Goal: Task Accomplishment & Management: Use online tool/utility

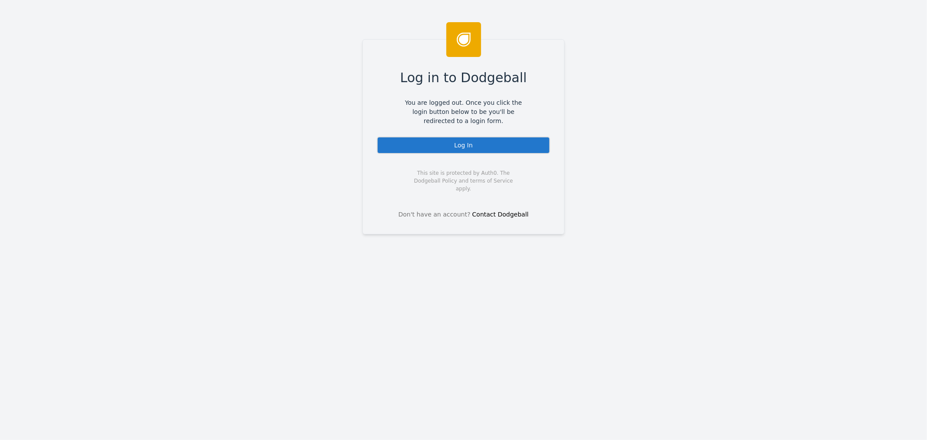
click at [445, 150] on div "Log In" at bounding box center [463, 144] width 173 height 17
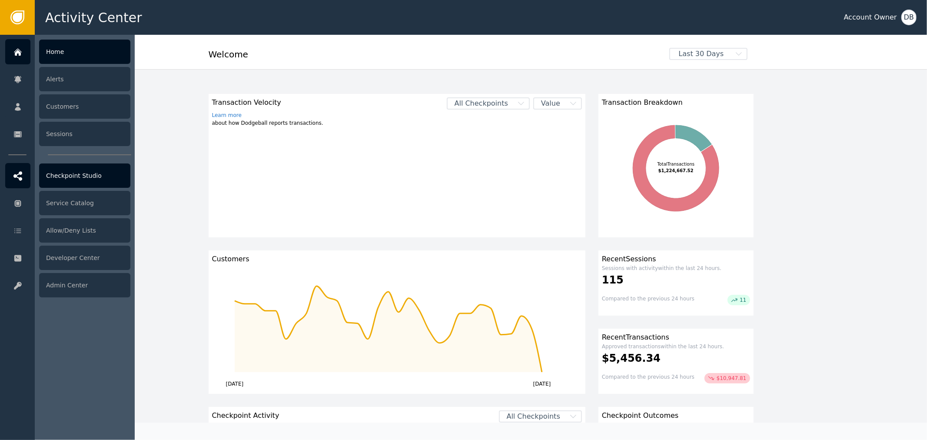
click at [13, 166] on div at bounding box center [17, 175] width 25 height 25
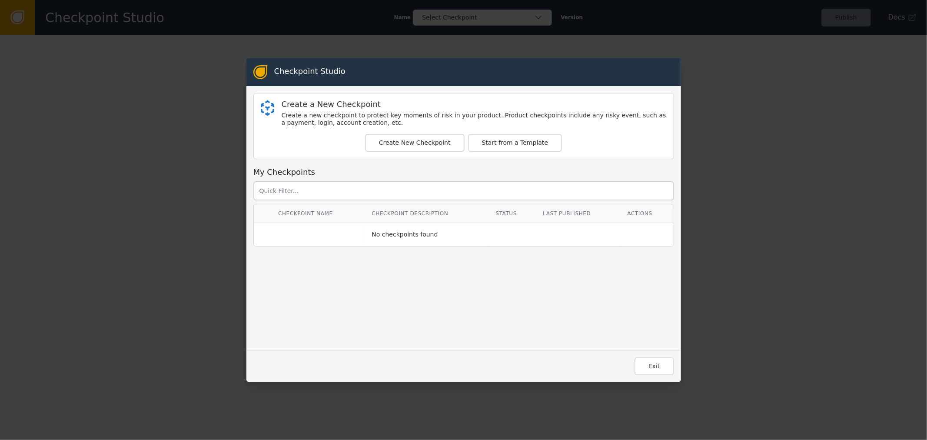
click at [241, 197] on div "Checkpoint Studio Create a New Checkpoint Create a new checkpoint to protect ke…" at bounding box center [463, 220] width 927 height 440
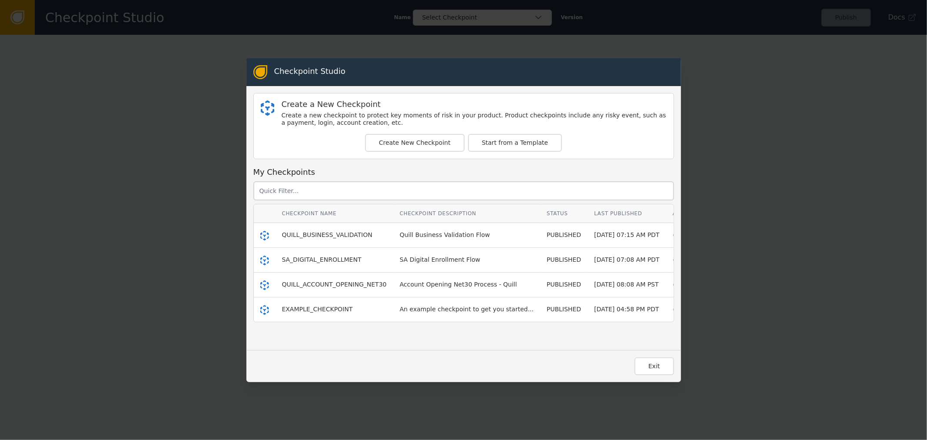
click at [196, 181] on div "Checkpoint Studio Create a New Checkpoint Create a new checkpoint to protect ke…" at bounding box center [463, 220] width 927 height 440
click at [650, 371] on button "Exit" at bounding box center [655, 366] width 40 height 18
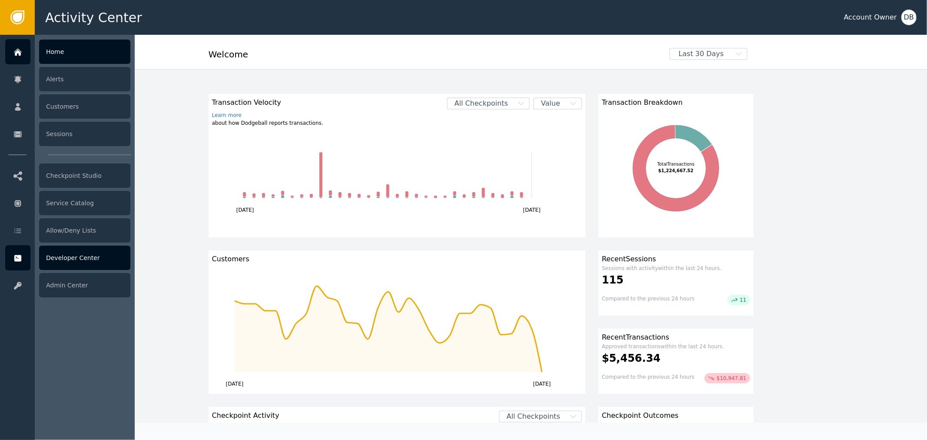
click at [85, 253] on div "Developer Center" at bounding box center [84, 258] width 91 height 24
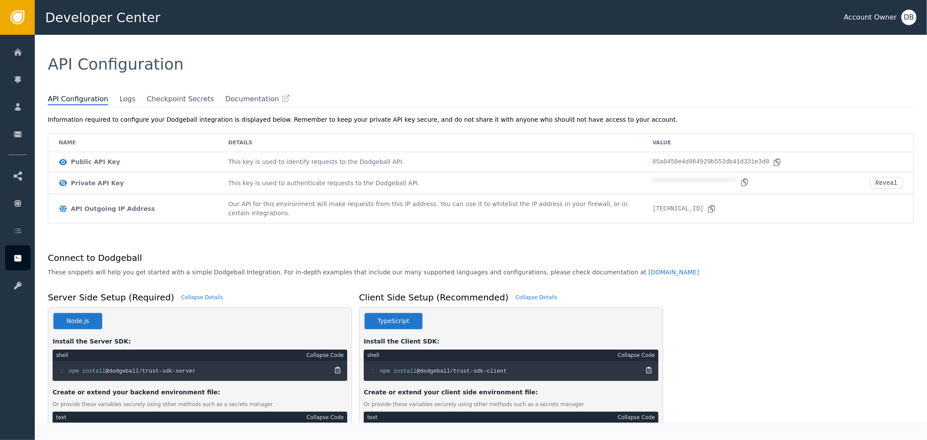
click at [111, 96] on span at bounding box center [115, 98] width 9 height 9
drag, startPoint x: 113, startPoint y: 97, endPoint x: 118, endPoint y: 98, distance: 4.4
click at [115, 97] on ul "API Configuration Logs Checkpoint Secrets Documentation" at bounding box center [481, 99] width 866 height 11
click at [120, 98] on span "Logs" at bounding box center [128, 99] width 16 height 11
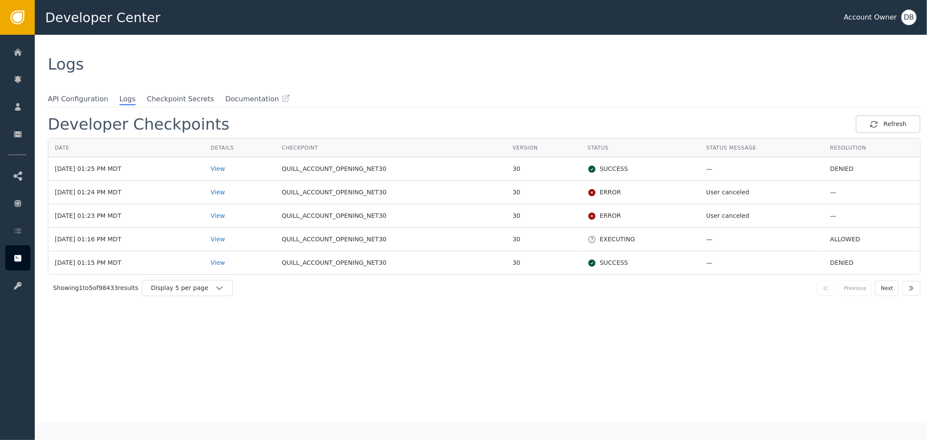
click at [205, 297] on div "Showing 1 to 5 of 98433 results Display 5 per page Previous Next" at bounding box center [484, 288] width 873 height 27
click at [207, 298] on div "Showing 1 to 5 of 98433 results Display 5 per page Previous Next" at bounding box center [484, 288] width 873 height 27
click at [208, 296] on div "Showing 1 to 5 of 98433 results Display 5 per page Previous Next" at bounding box center [484, 288] width 873 height 27
click at [209, 293] on div "Display 5 per page" at bounding box center [187, 288] width 91 height 16
click at [214, 322] on div "Display 25 per page" at bounding box center [190, 323] width 70 height 9
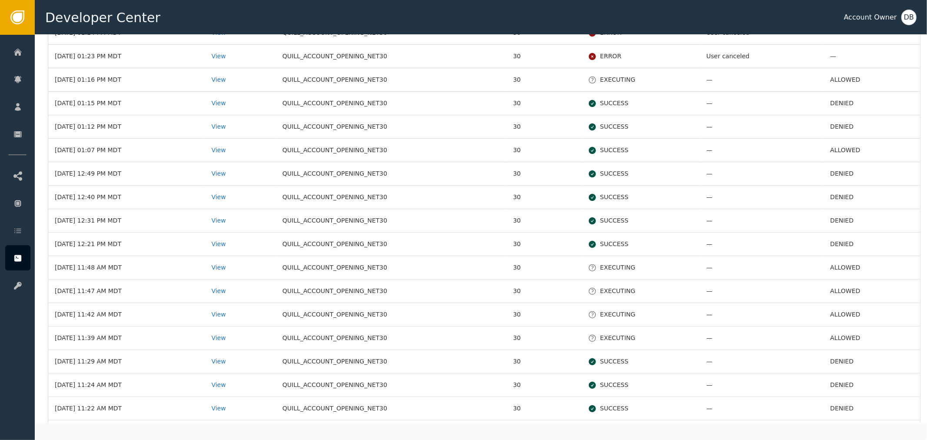
scroll to position [193, 0]
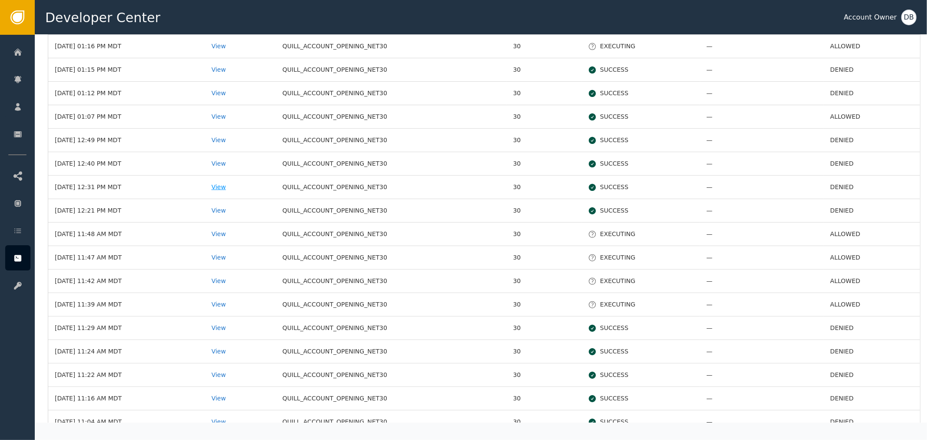
click at [235, 186] on div "View" at bounding box center [240, 187] width 58 height 9
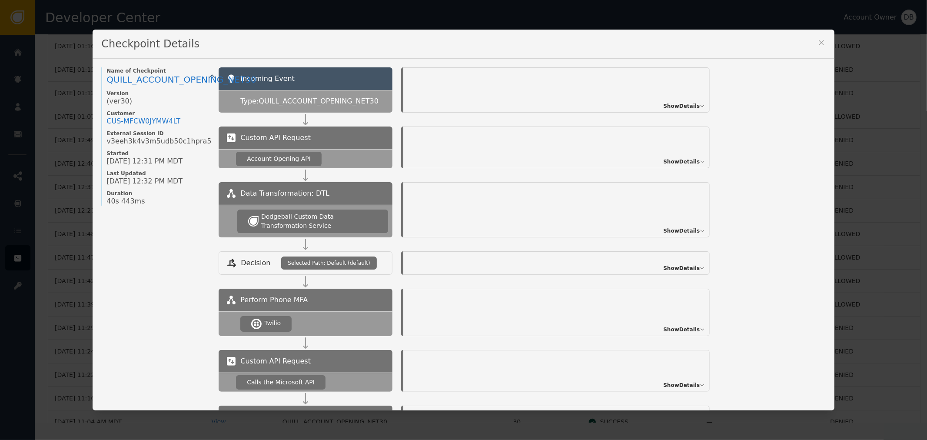
click at [682, 102] on span "Show Details" at bounding box center [681, 106] width 37 height 8
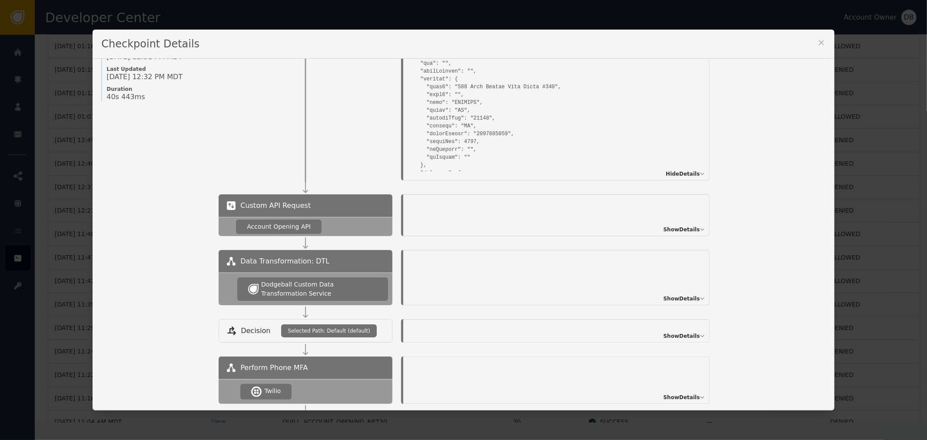
scroll to position [145, 0]
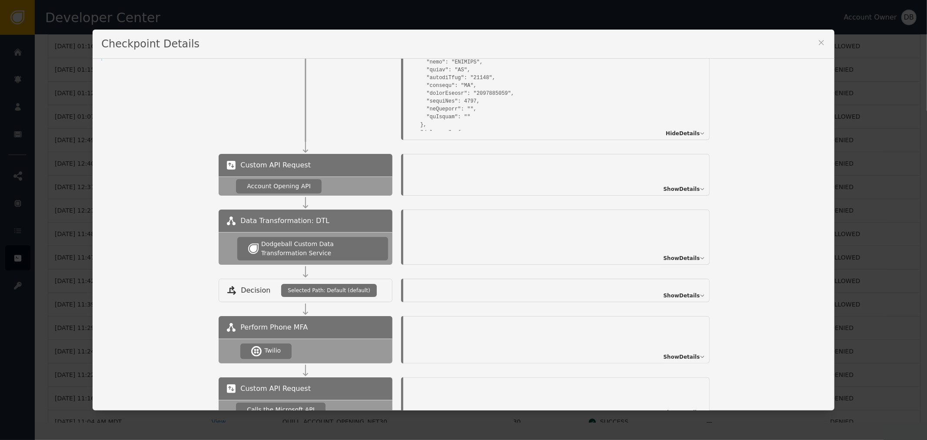
click at [676, 259] on span "Show Details" at bounding box center [681, 258] width 37 height 8
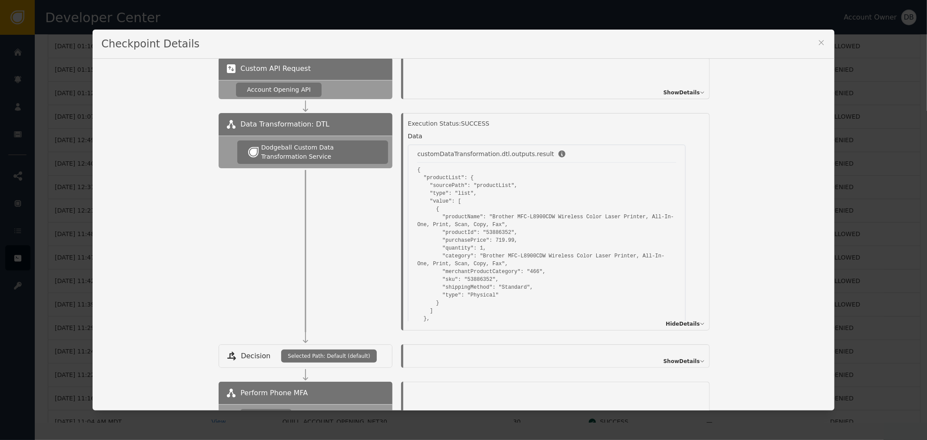
scroll to position [0, 0]
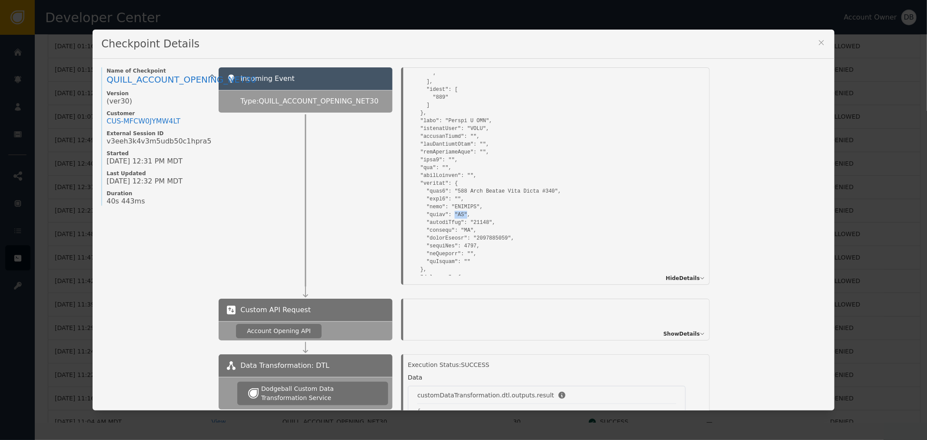
drag, startPoint x: 447, startPoint y: 216, endPoint x: 467, endPoint y: 215, distance: 20.5
click at [467, 215] on pre at bounding box center [547, 288] width 278 height 769
drag, startPoint x: 436, startPoint y: 215, endPoint x: 473, endPoint y: 215, distance: 36.5
click at [473, 215] on pre at bounding box center [547, 288] width 278 height 769
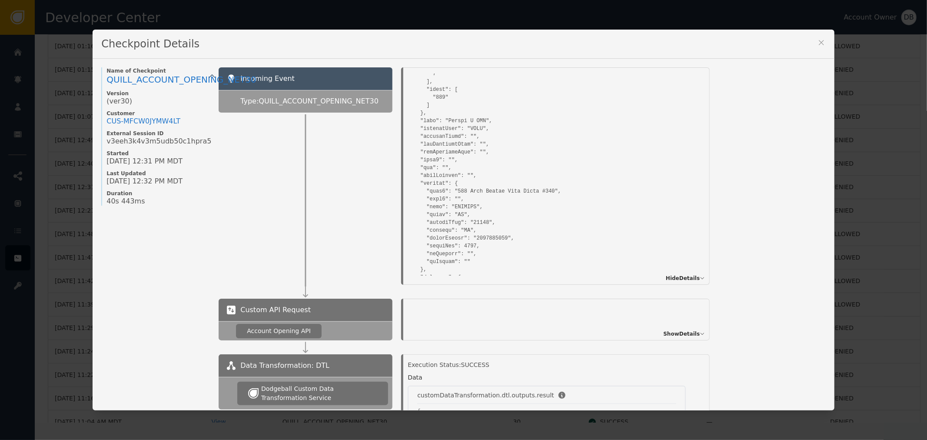
click at [452, 211] on pre at bounding box center [547, 288] width 278 height 769
click at [449, 216] on pre at bounding box center [547, 288] width 278 height 769
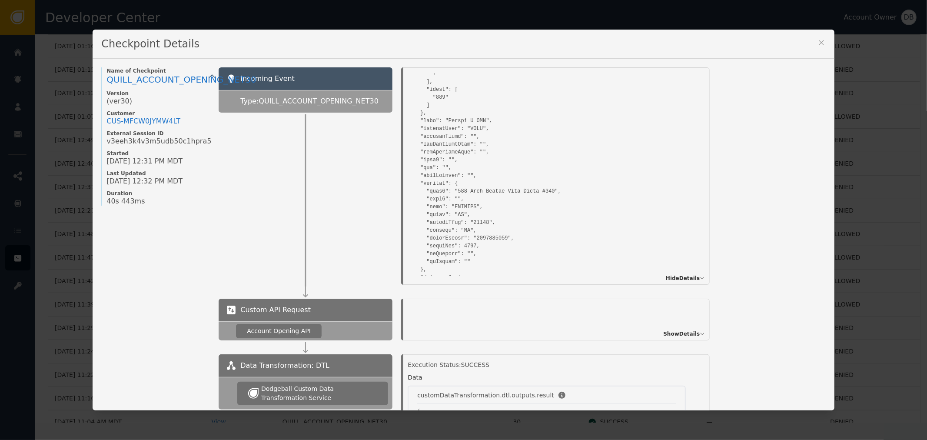
drag, startPoint x: 533, startPoint y: 235, endPoint x: 476, endPoint y: 225, distance: 57.8
click at [532, 235] on pre at bounding box center [547, 288] width 278 height 769
click at [450, 211] on pre at bounding box center [547, 288] width 278 height 769
drag, startPoint x: 468, startPoint y: 223, endPoint x: 489, endPoint y: 222, distance: 21.3
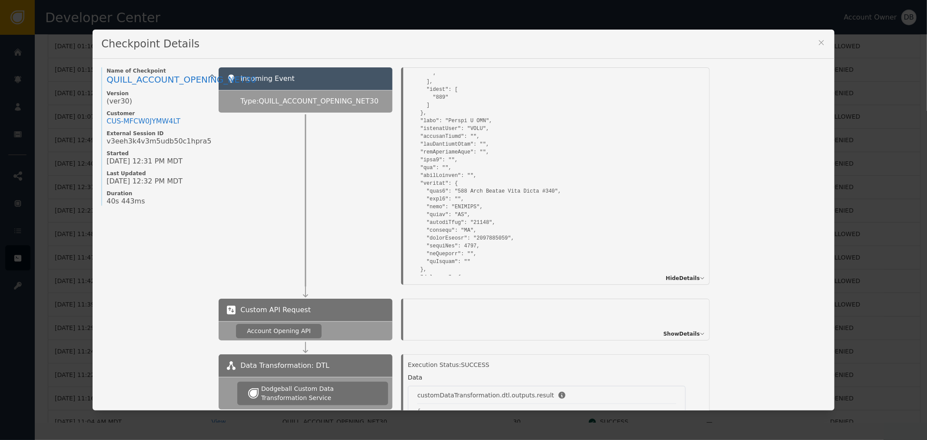
click at [480, 222] on pre at bounding box center [547, 288] width 278 height 769
click at [771, 179] on div "Incoming Event Type: QUILL_ACCOUNT_OPENING_NET30 Incoming Event: Hide Details" at bounding box center [522, 175] width 607 height 217
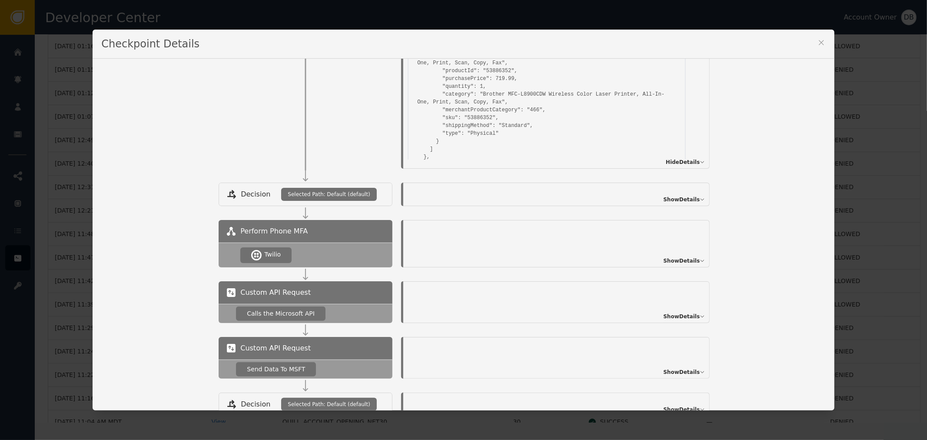
scroll to position [483, 0]
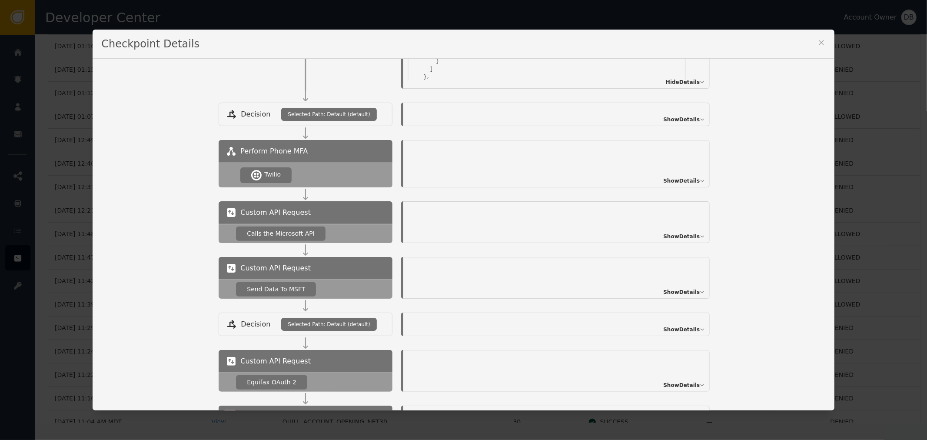
click at [676, 234] on span "Show Details" at bounding box center [681, 237] width 37 height 8
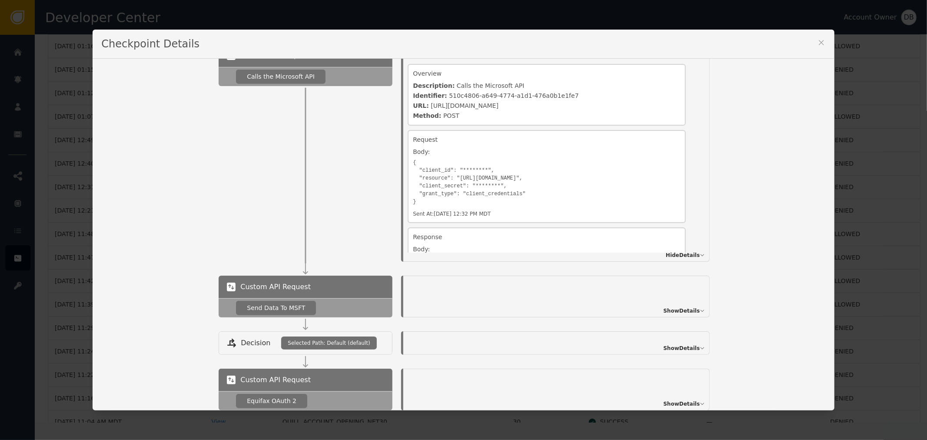
scroll to position [676, 0]
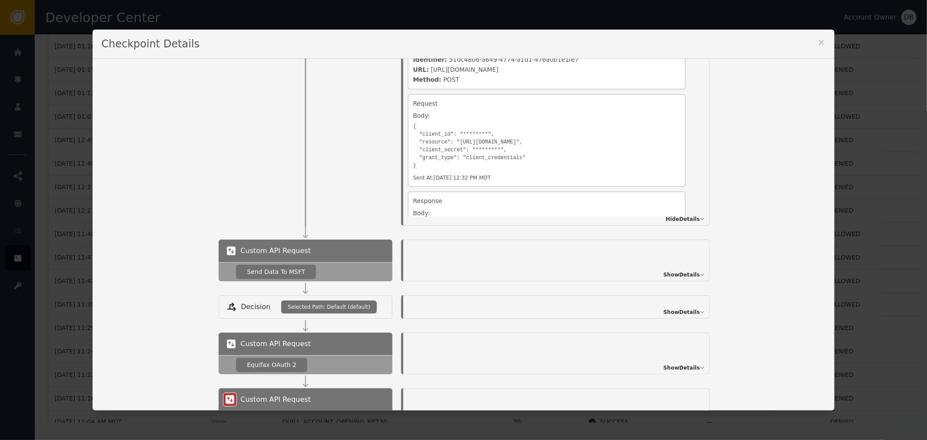
click at [689, 269] on div "Show Details" at bounding box center [556, 260] width 306 height 42
click at [692, 269] on div "Show Details" at bounding box center [556, 260] width 306 height 42
click at [693, 272] on span "Show Details" at bounding box center [681, 275] width 37 height 8
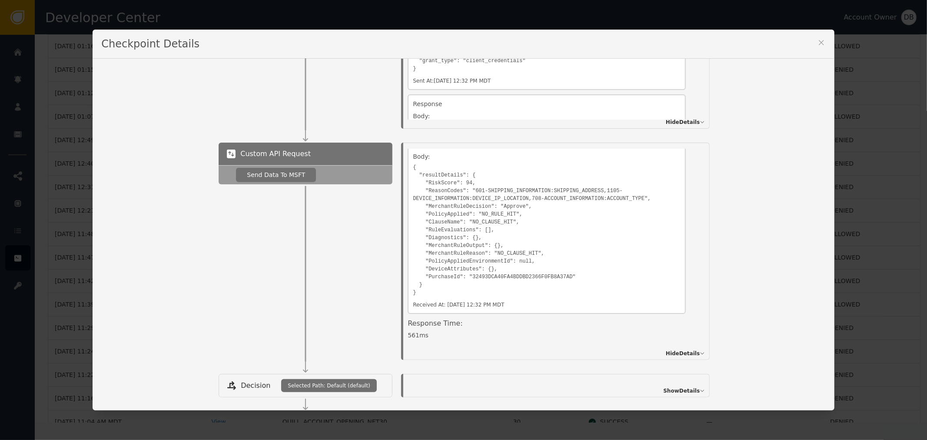
scroll to position [772, 0]
drag, startPoint x: 474, startPoint y: 181, endPoint x: 501, endPoint y: 184, distance: 27.5
click at [494, 183] on pre "{ "resultDetails": { "RiskScore": 94, "ReasonCodes": "601-SHIPPING_INFORMATION:…" at bounding box center [547, 229] width 268 height 135
click at [574, 183] on pre "{ "resultDetails": { "RiskScore": 94, "ReasonCodes": "601-SHIPPING_INFORMATION:…" at bounding box center [547, 229] width 268 height 135
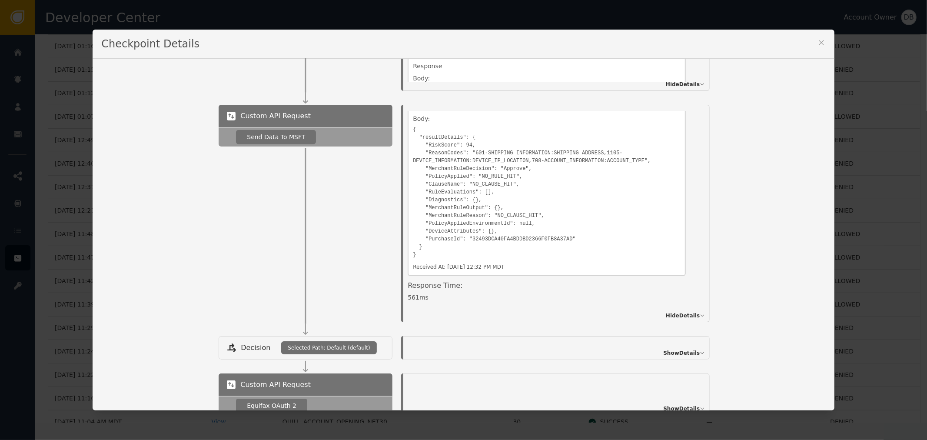
scroll to position [1014, 0]
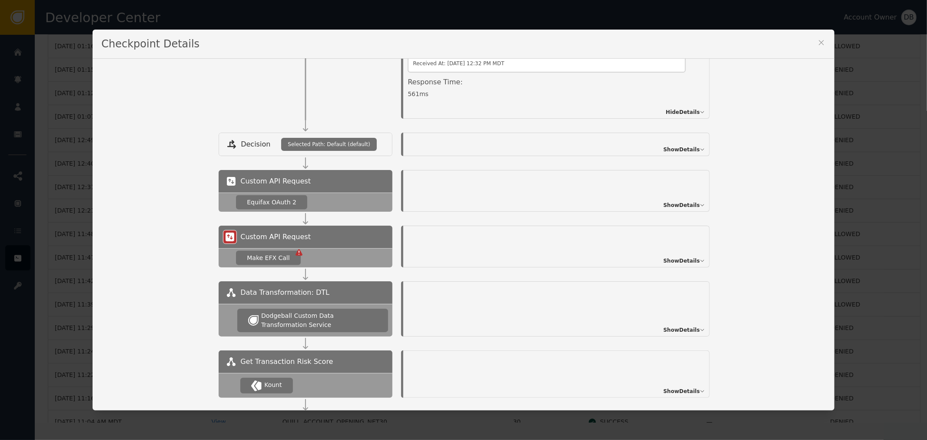
drag, startPoint x: 688, startPoint y: 262, endPoint x: 718, endPoint y: 259, distance: 29.7
click at [718, 259] on div "Custom API Request Make EFX Call Show Details" at bounding box center [522, 247] width 607 height 42
click at [669, 307] on div "Show Details" at bounding box center [556, 308] width 306 height 55
click at [678, 329] on span "Show Details" at bounding box center [681, 330] width 37 height 8
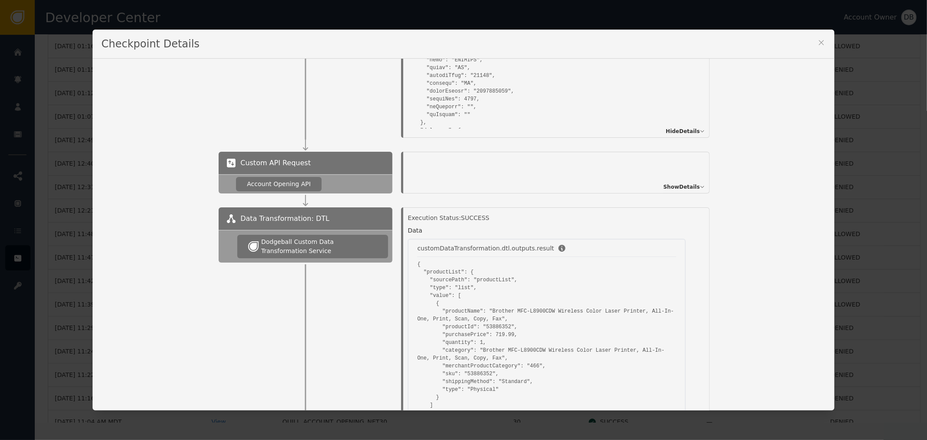
scroll to position [0, 0]
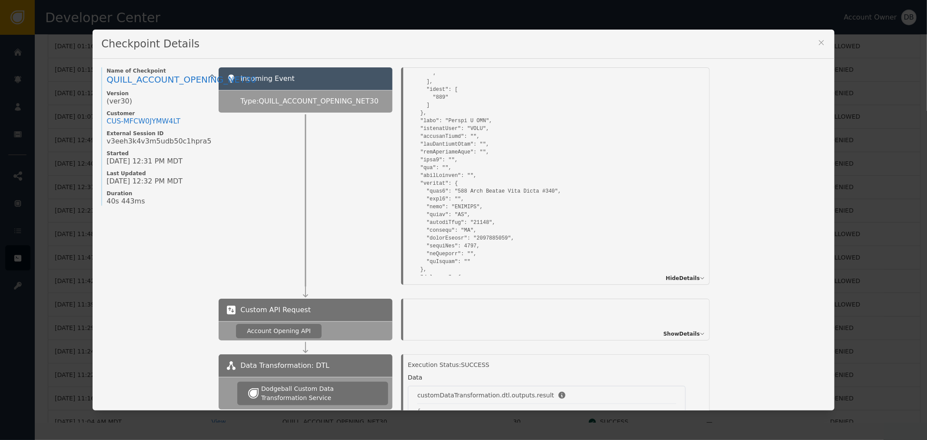
click at [820, 43] on icon at bounding box center [821, 42] width 9 height 9
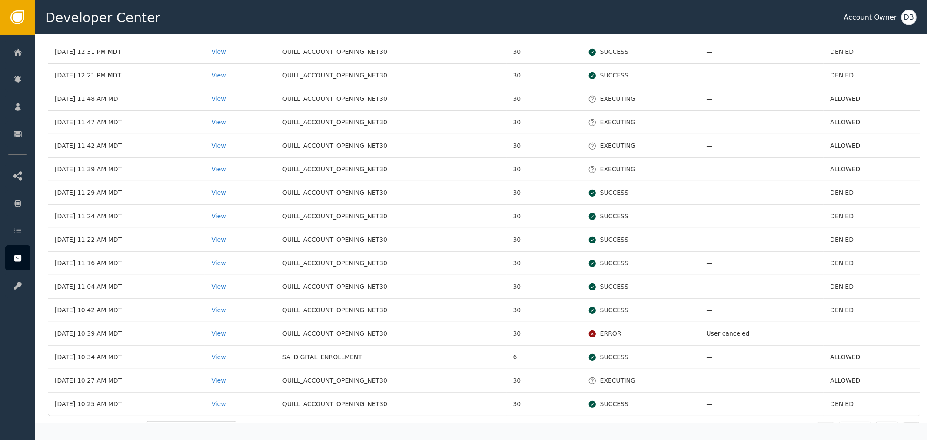
scroll to position [338, 0]
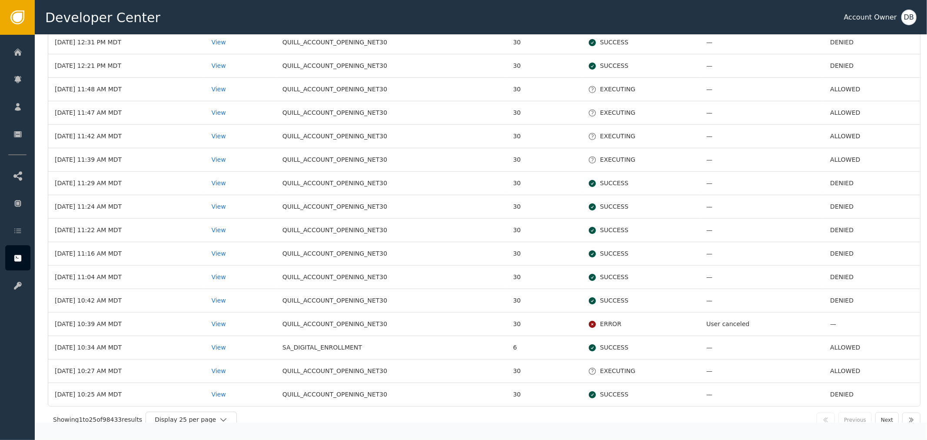
click at [246, 235] on td "View" at bounding box center [240, 230] width 71 height 23
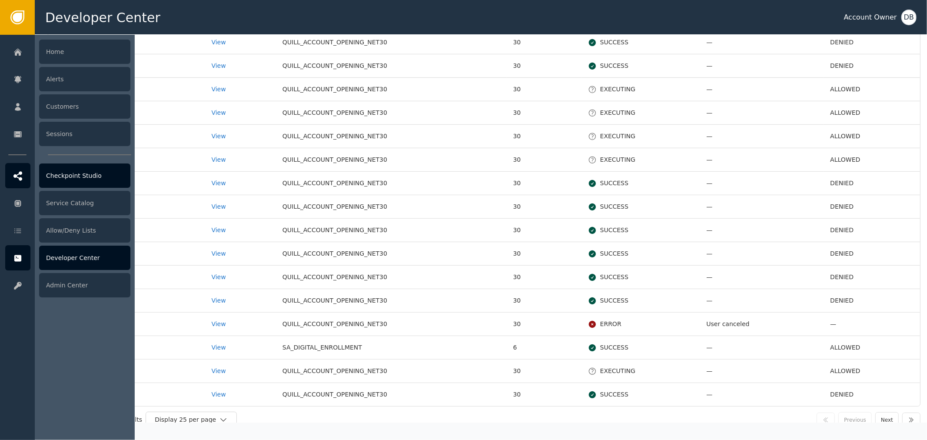
click at [102, 183] on div "Checkpoint Studio" at bounding box center [84, 175] width 91 height 24
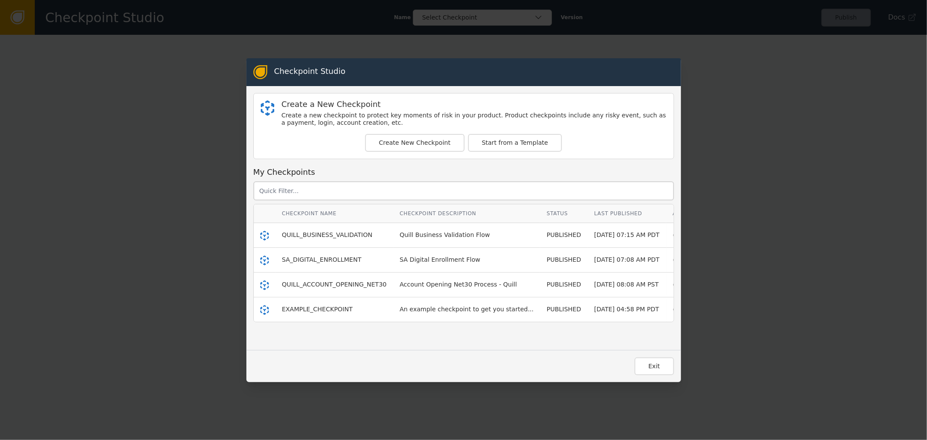
click at [309, 224] on td "QUILL_BUSINESS_VALIDATION" at bounding box center [335, 235] width 118 height 25
click at [311, 231] on span "QUILL_BUSINESS_VALIDATION" at bounding box center [327, 234] width 90 height 7
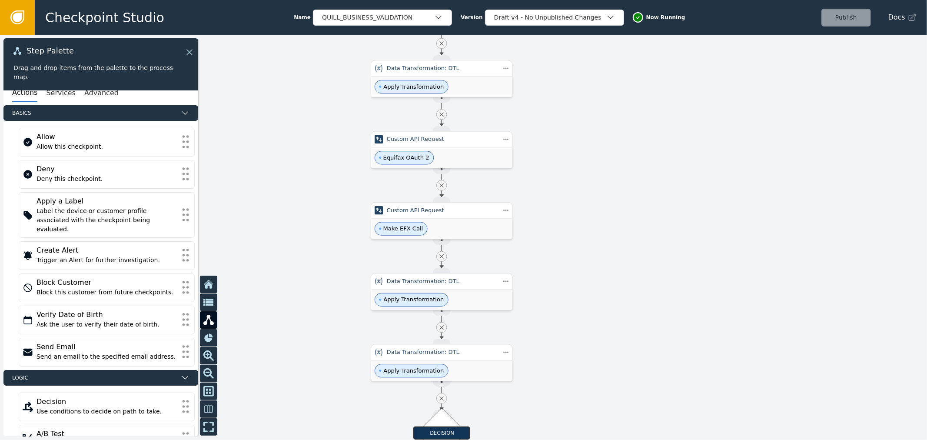
drag, startPoint x: 561, startPoint y: 218, endPoint x: 582, endPoint y: 173, distance: 49.8
click at [582, 173] on div at bounding box center [463, 237] width 927 height 405
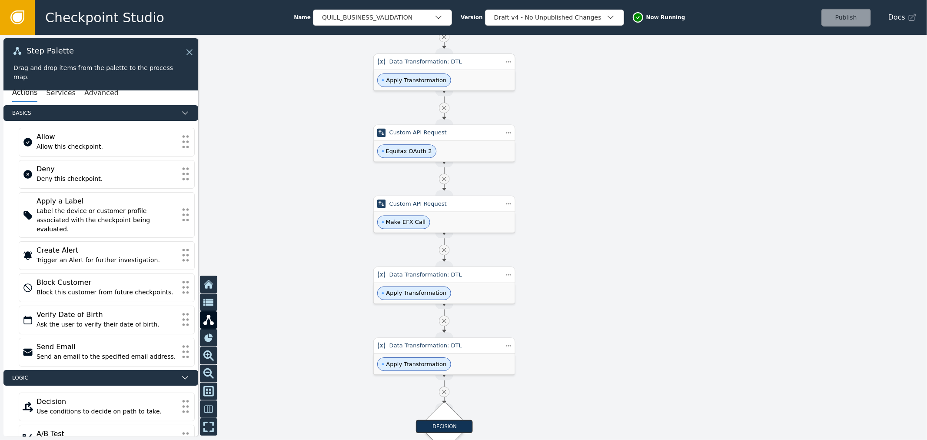
click at [480, 70] on div "Apply Transformation" at bounding box center [444, 80] width 141 height 20
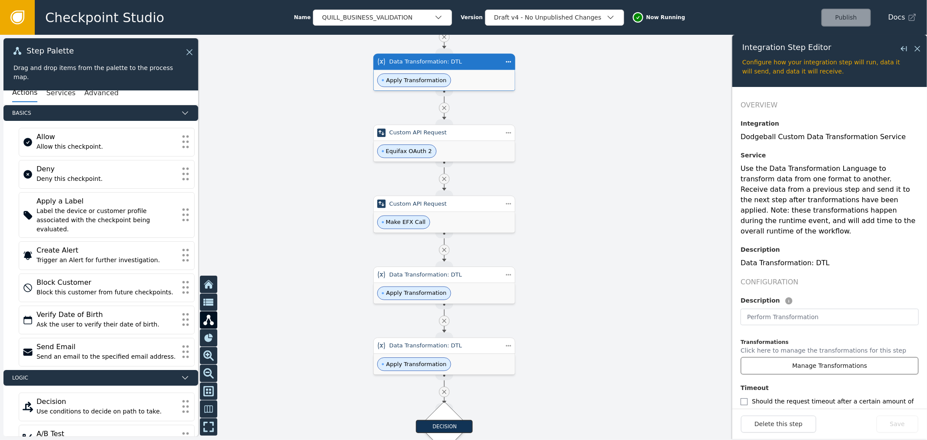
click at [838, 357] on button "Manage Transformations" at bounding box center [830, 366] width 178 height 18
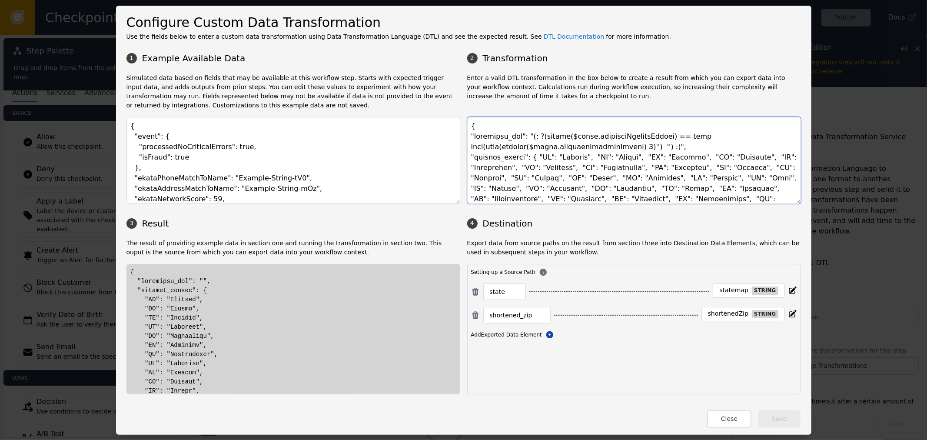
drag, startPoint x: 527, startPoint y: 153, endPoint x: 657, endPoint y: 185, distance: 134.2
click at [655, 185] on textarea at bounding box center [634, 160] width 334 height 87
click at [657, 185] on textarea at bounding box center [634, 160] width 334 height 87
click at [740, 417] on button "Close" at bounding box center [729, 419] width 44 height 18
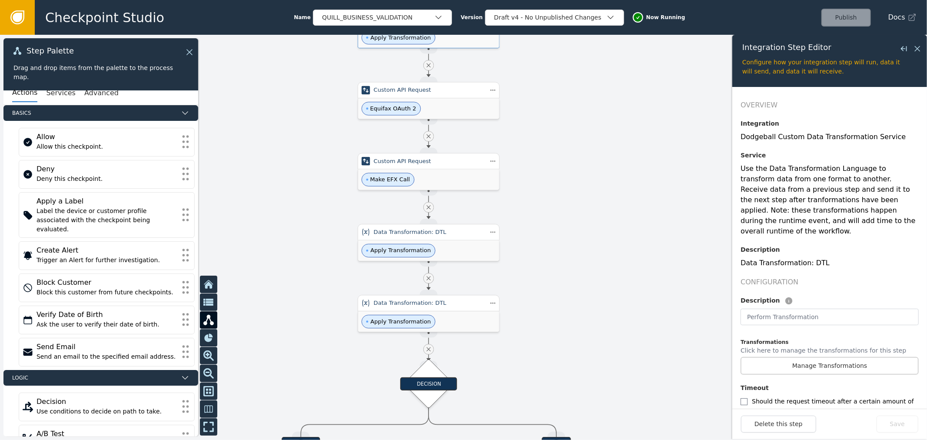
drag, startPoint x: 606, startPoint y: 229, endPoint x: 581, endPoint y: 203, distance: 36.0
click at [581, 203] on div at bounding box center [463, 237] width 927 height 405
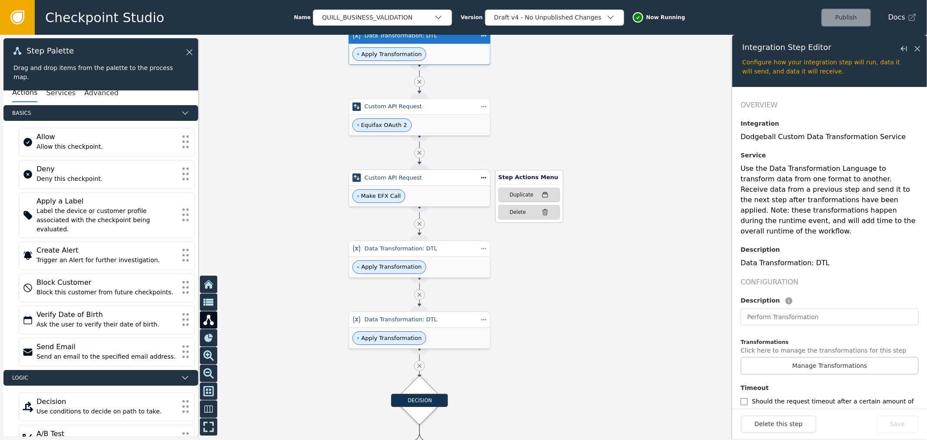
click at [479, 176] on div "Step Actions Menu Duplicate Delete" at bounding box center [520, 197] width 85 height 49
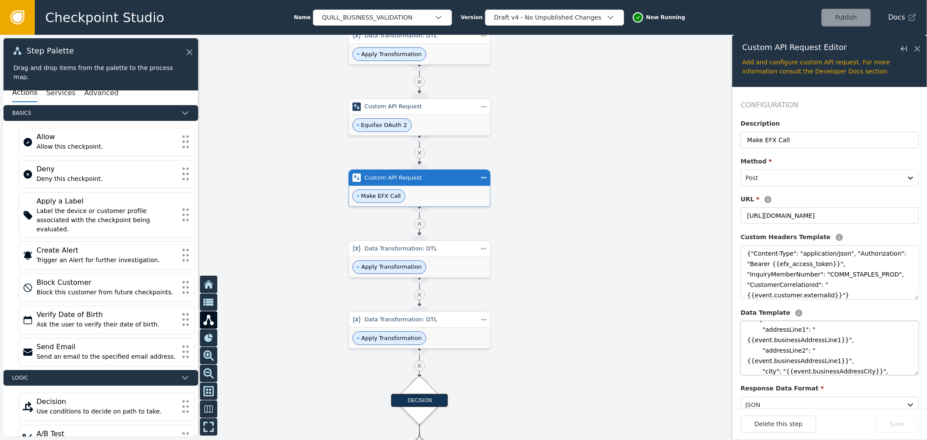
scroll to position [81, 0]
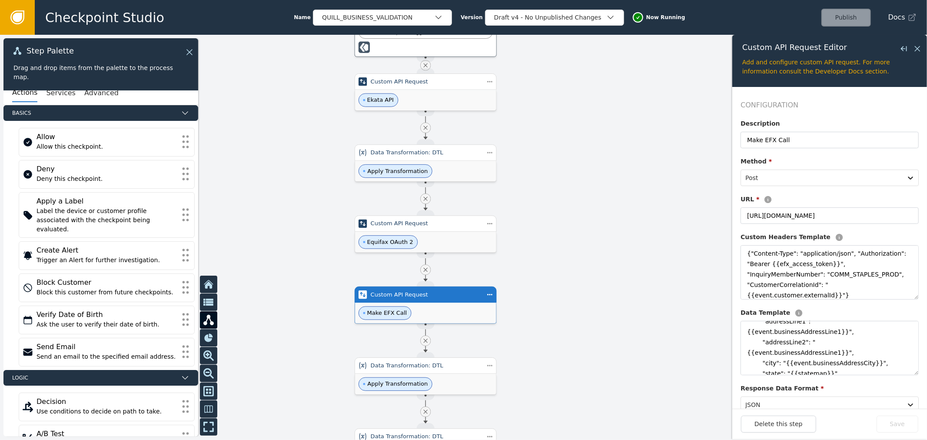
drag, startPoint x: 565, startPoint y: 171, endPoint x: 573, endPoint y: 274, distance: 103.3
click at [573, 274] on div at bounding box center [463, 237] width 927 height 405
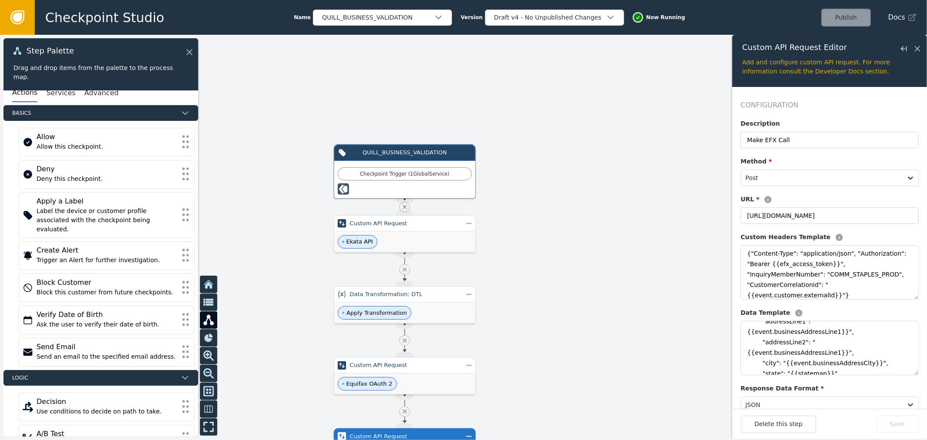
drag, startPoint x: 575, startPoint y: 295, endPoint x: 571, endPoint y: 316, distance: 21.7
click at [571, 316] on div at bounding box center [463, 237] width 927 height 405
click at [442, 166] on div "Checkpoint Trigger ( 1 Global Service )" at bounding box center [404, 179] width 141 height 37
